Goal: Information Seeking & Learning: Learn about a topic

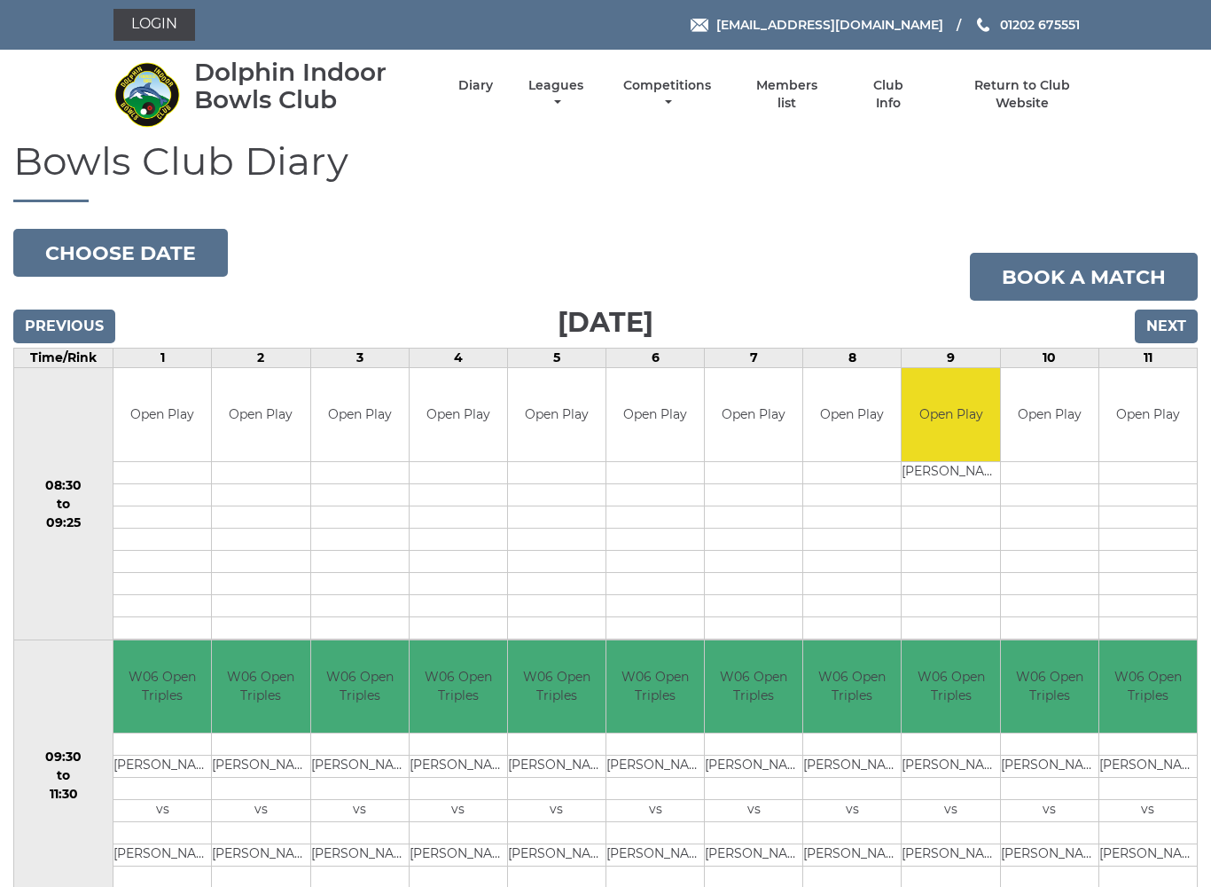
click at [599, 74] on div "Dolphin Indoor Bowls Club Diary Leagues Club leagues - Winter 2025/2026 Club le…" at bounding box center [605, 94] width 1011 height 75
click at [588, 93] on link "Leagues" at bounding box center [556, 94] width 64 height 35
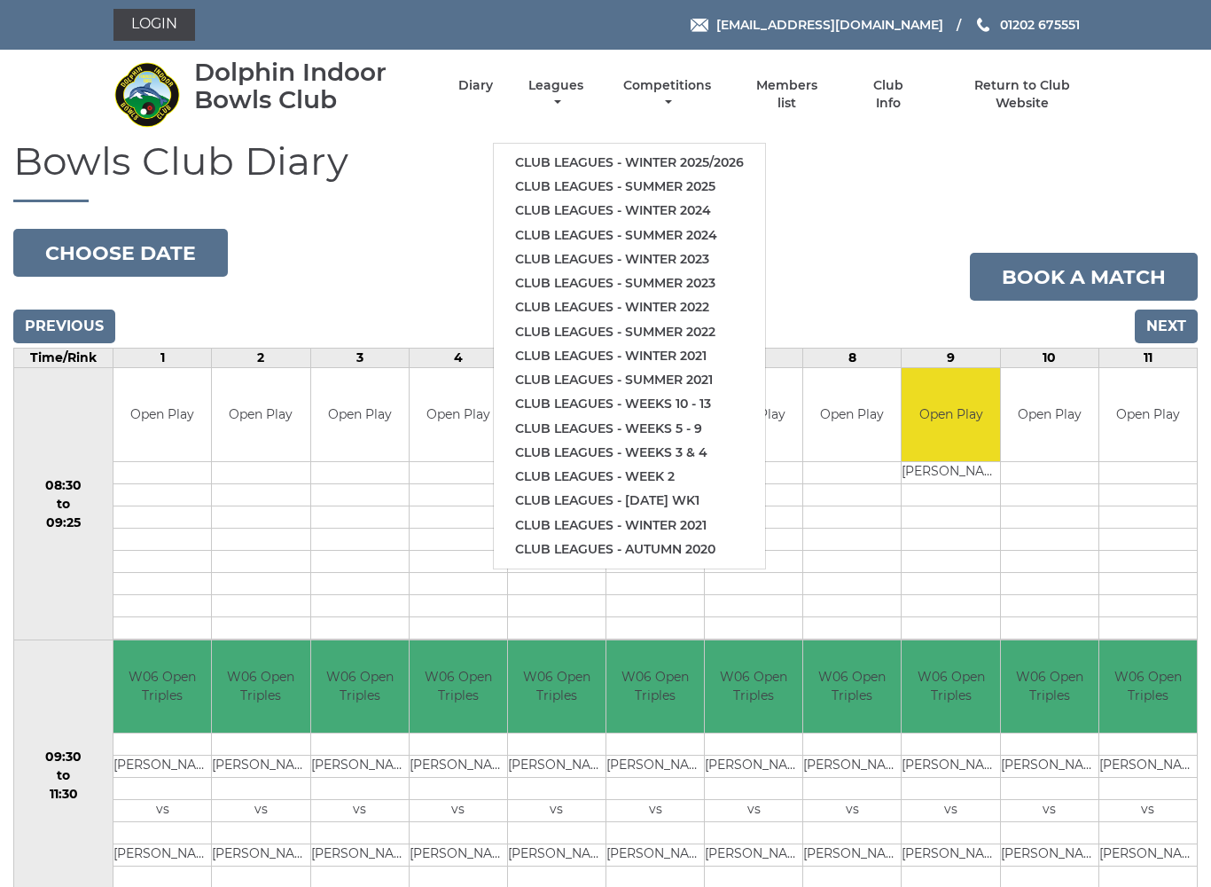
click at [685, 151] on link "Club leagues - Winter 2025/2026" at bounding box center [629, 163] width 271 height 24
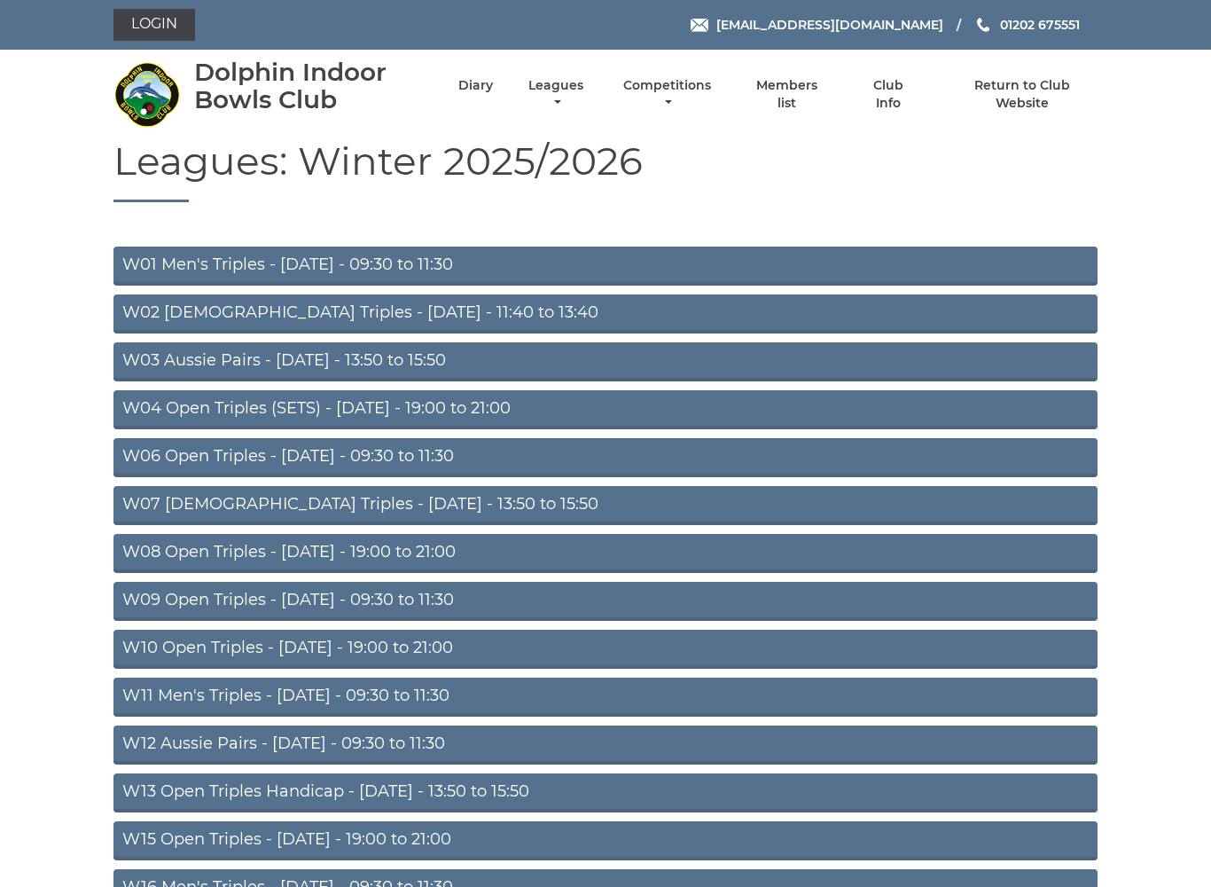
click at [424, 315] on link "W02 Ladies Triples - Monday - 11:40 to 13:40" at bounding box center [605, 313] width 984 height 39
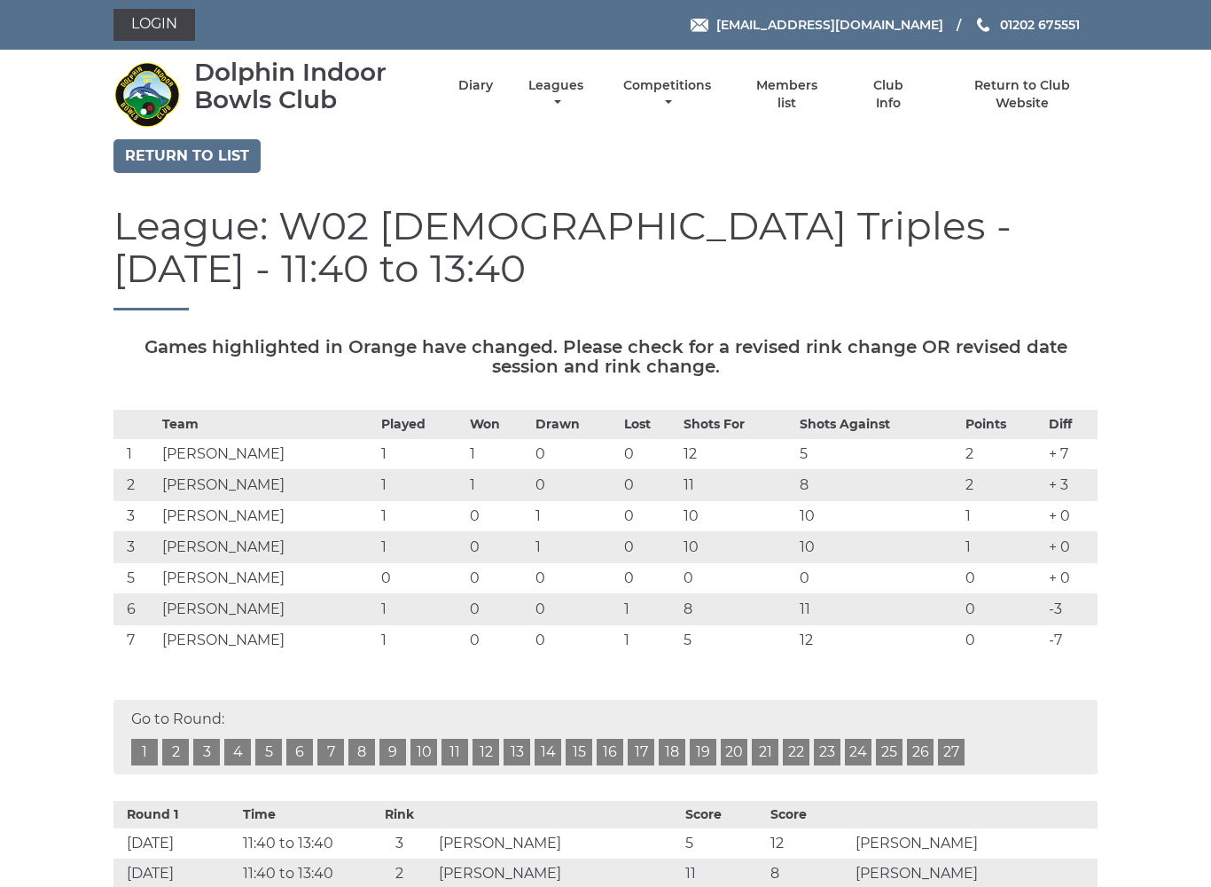
click at [588, 87] on li "Leagues Club leagues - Winter 2025/2026 Club leagues - Summer 2025 Club leagues…" at bounding box center [540, 94] width 95 height 52
click at [588, 91] on link "Leagues" at bounding box center [556, 94] width 64 height 35
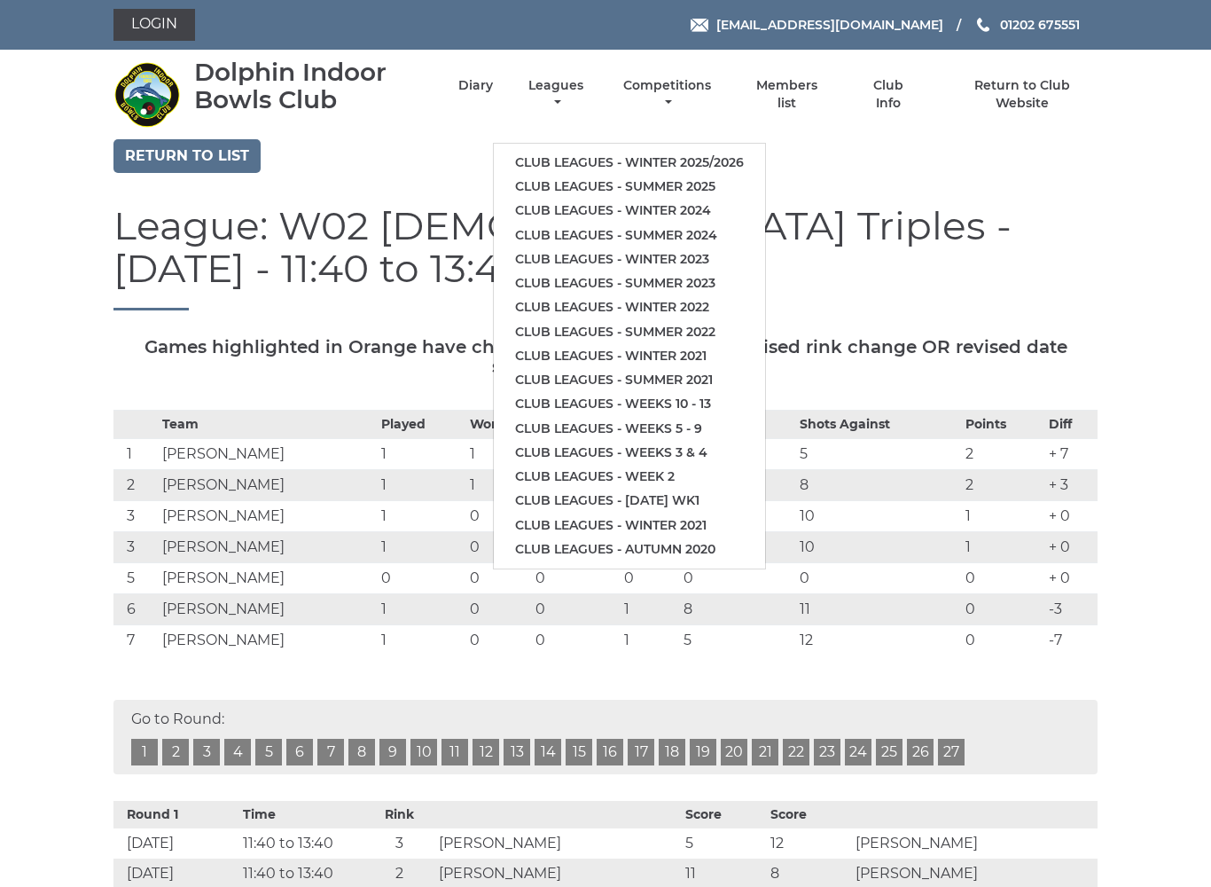
click at [632, 151] on link "Club leagues - Winter 2025/2026" at bounding box center [629, 163] width 271 height 24
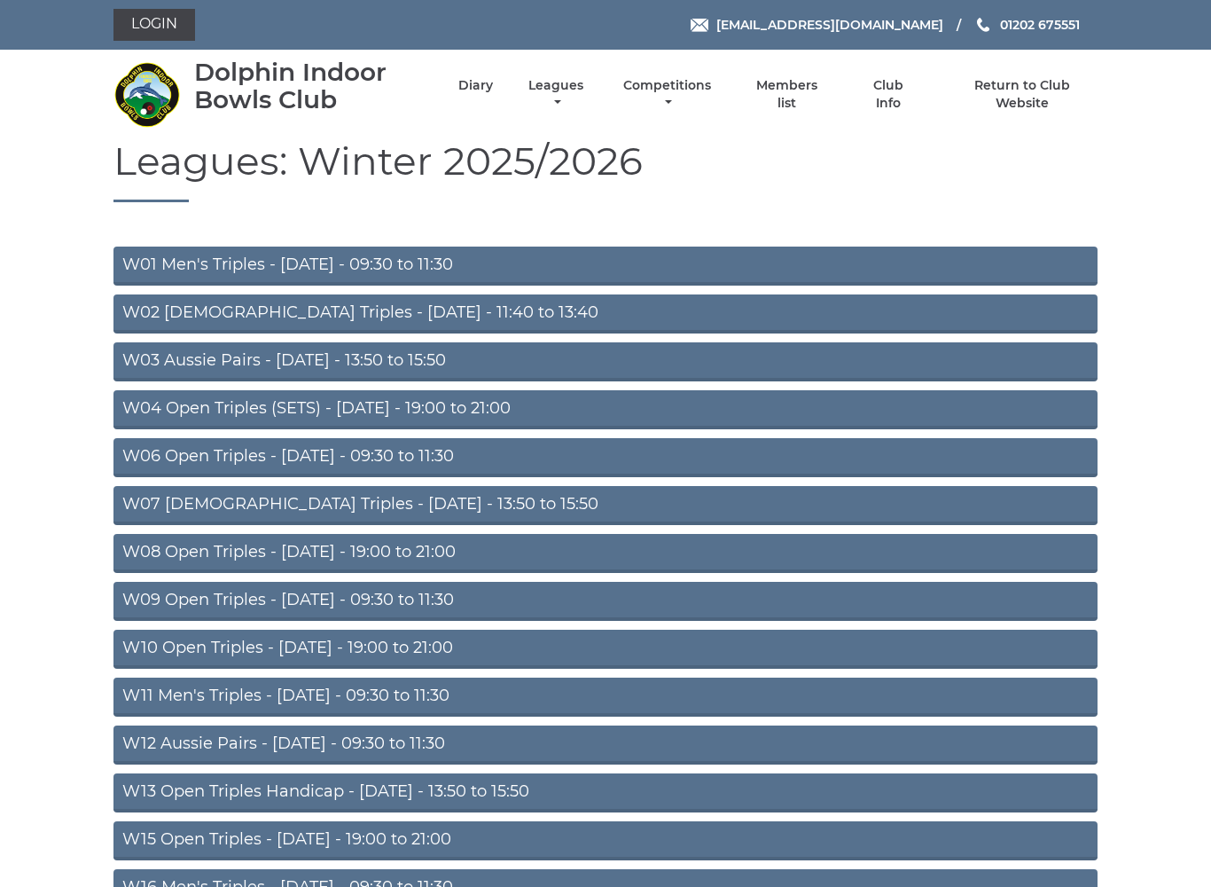
click at [401, 507] on link "W07 Ladies Triples - Tuesday - 13:50 to 15:50" at bounding box center [605, 505] width 984 height 39
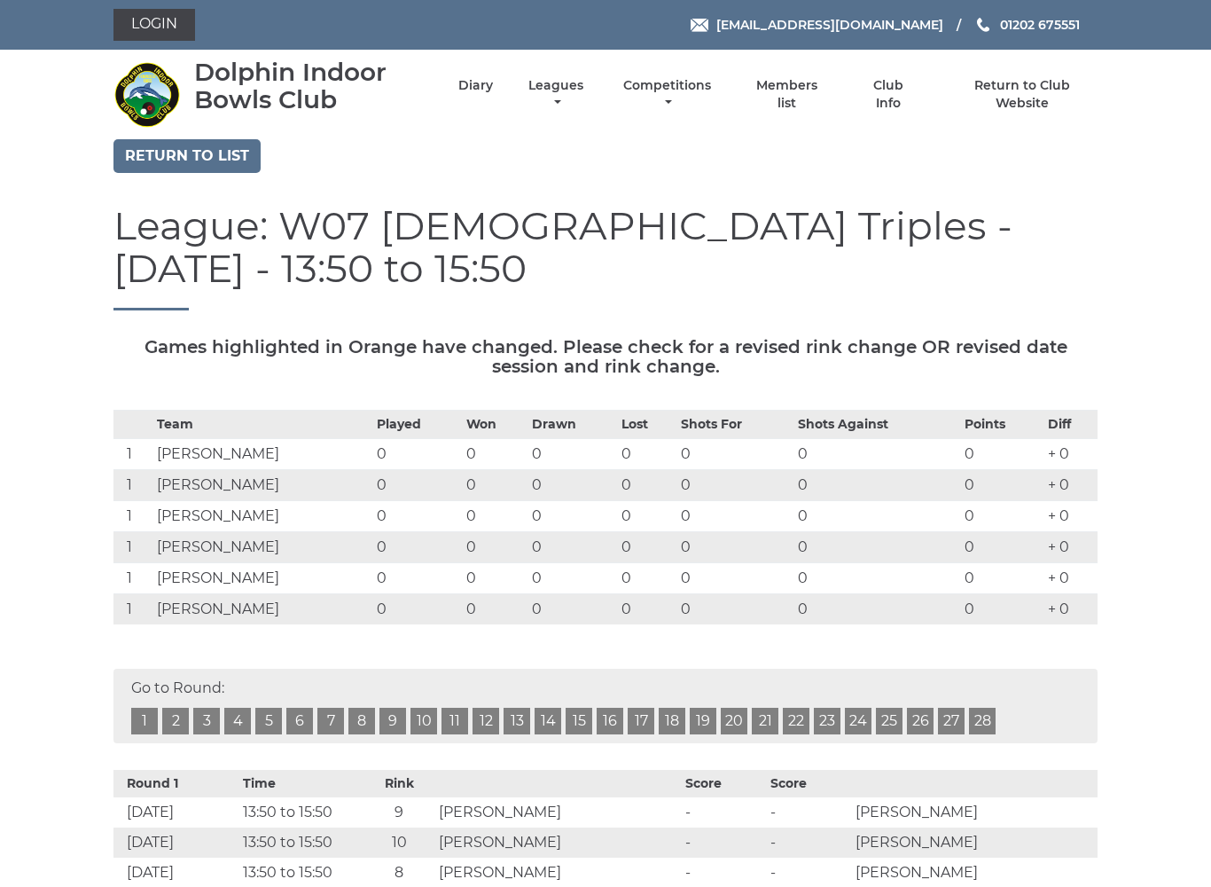
click at [588, 97] on link "Leagues" at bounding box center [556, 94] width 64 height 35
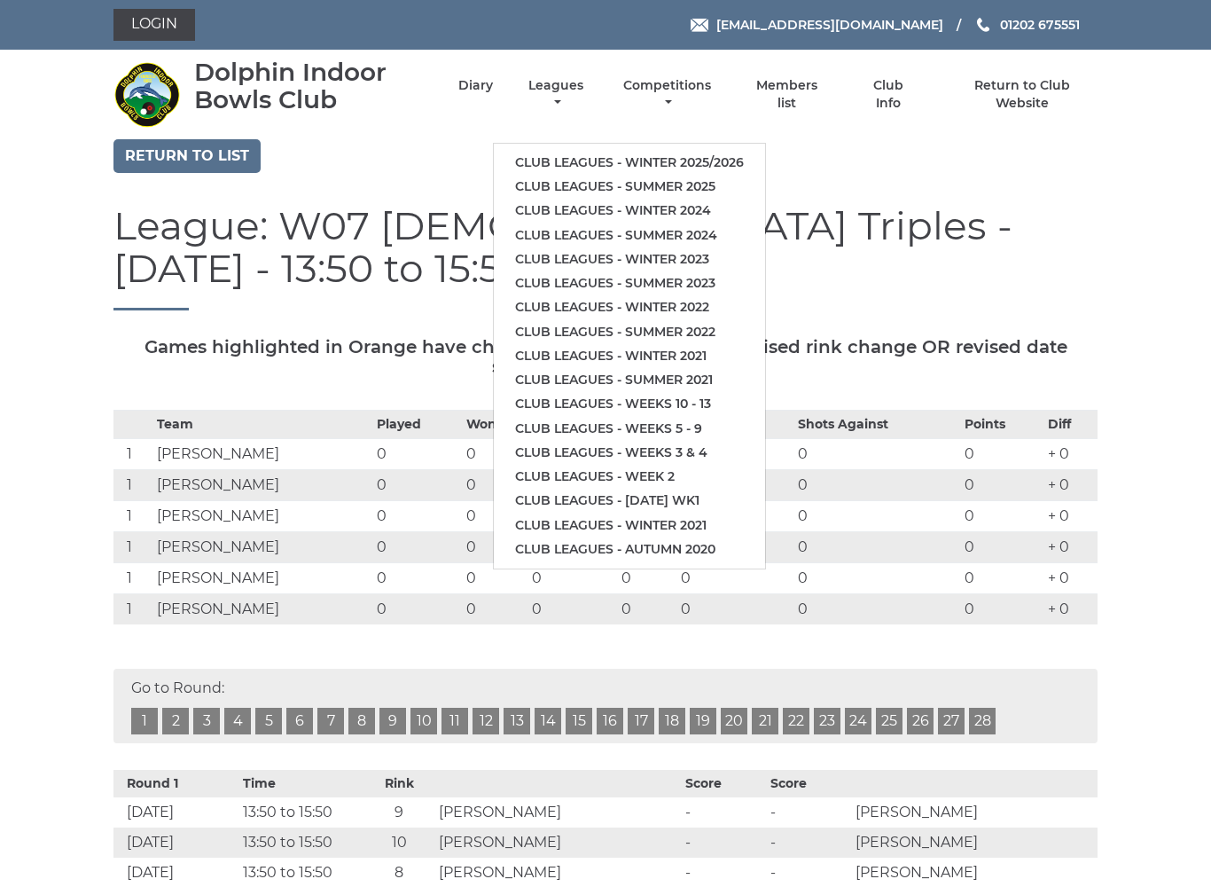
click at [676, 151] on link "Club leagues - Winter 2025/2026" at bounding box center [629, 163] width 271 height 24
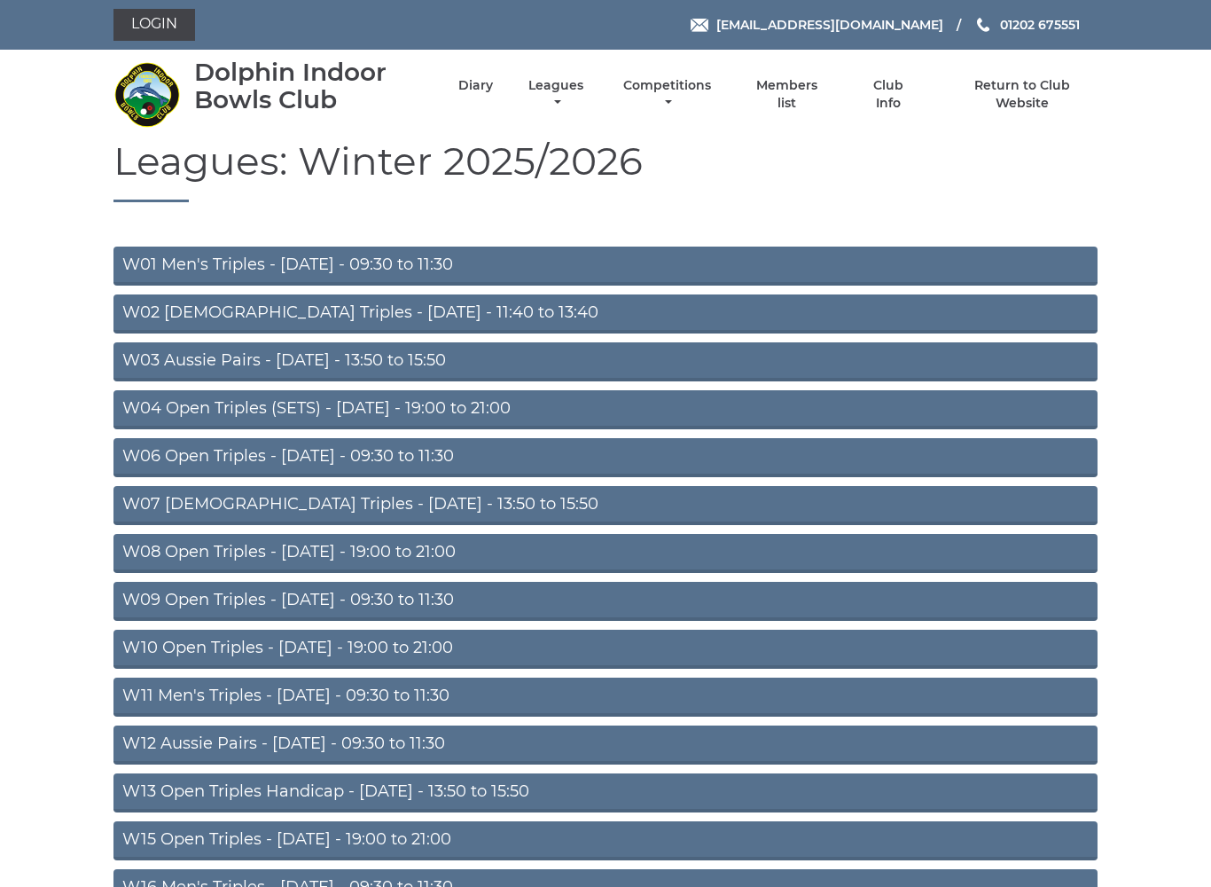
click at [749, 555] on link "W08 Open Triples - Tuesday - 19:00 to 21:00" at bounding box center [605, 553] width 984 height 39
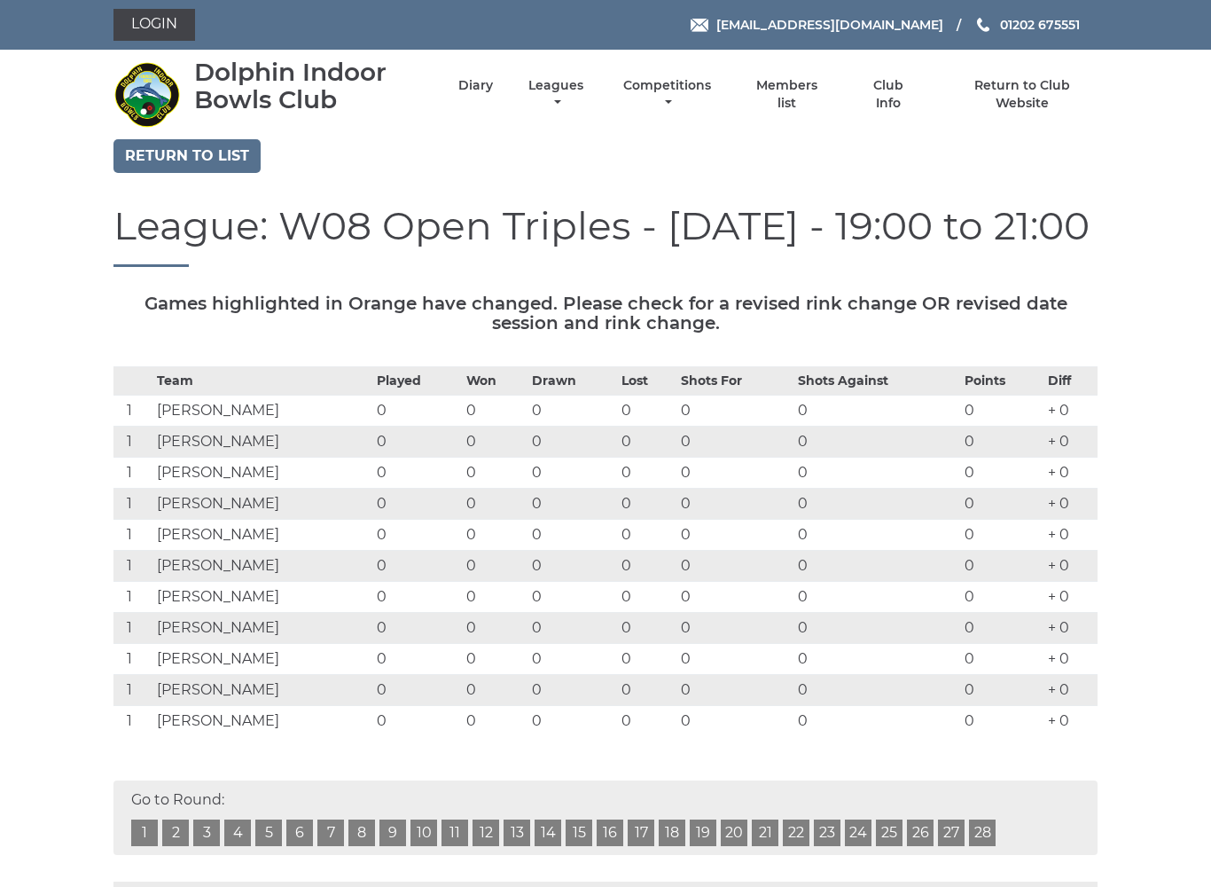
click at [587, 102] on link "Leagues" at bounding box center [556, 94] width 64 height 35
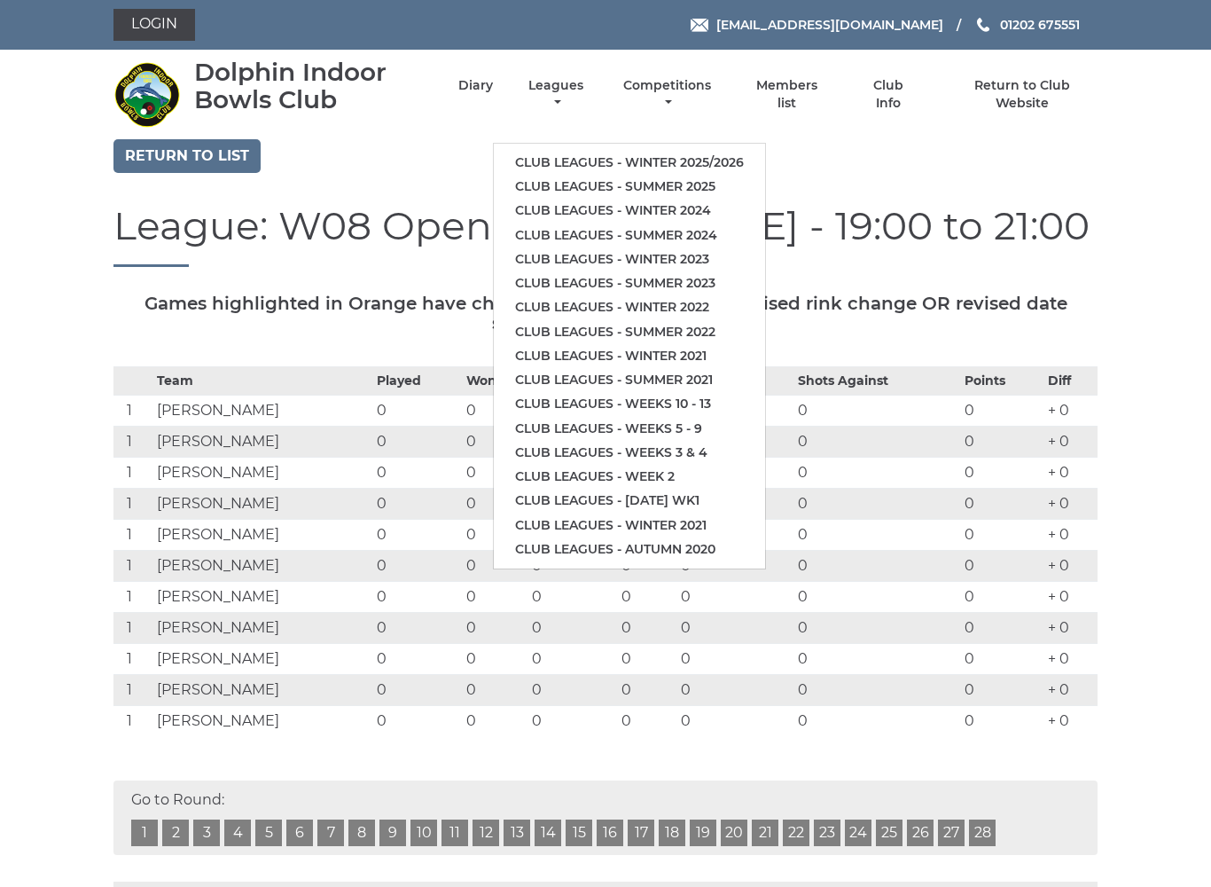
click at [638, 151] on link "Club leagues - Winter 2025/2026" at bounding box center [629, 163] width 271 height 24
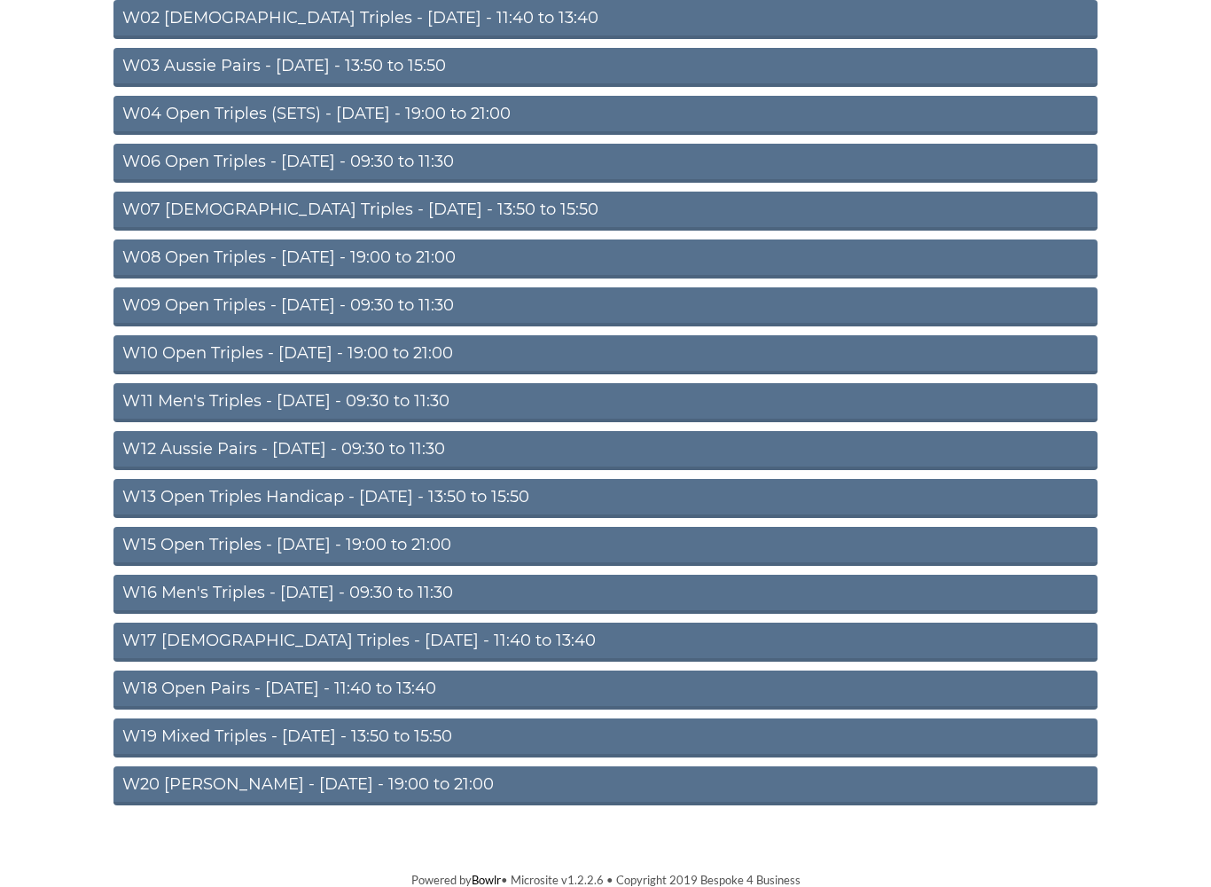
scroll to position [296, 0]
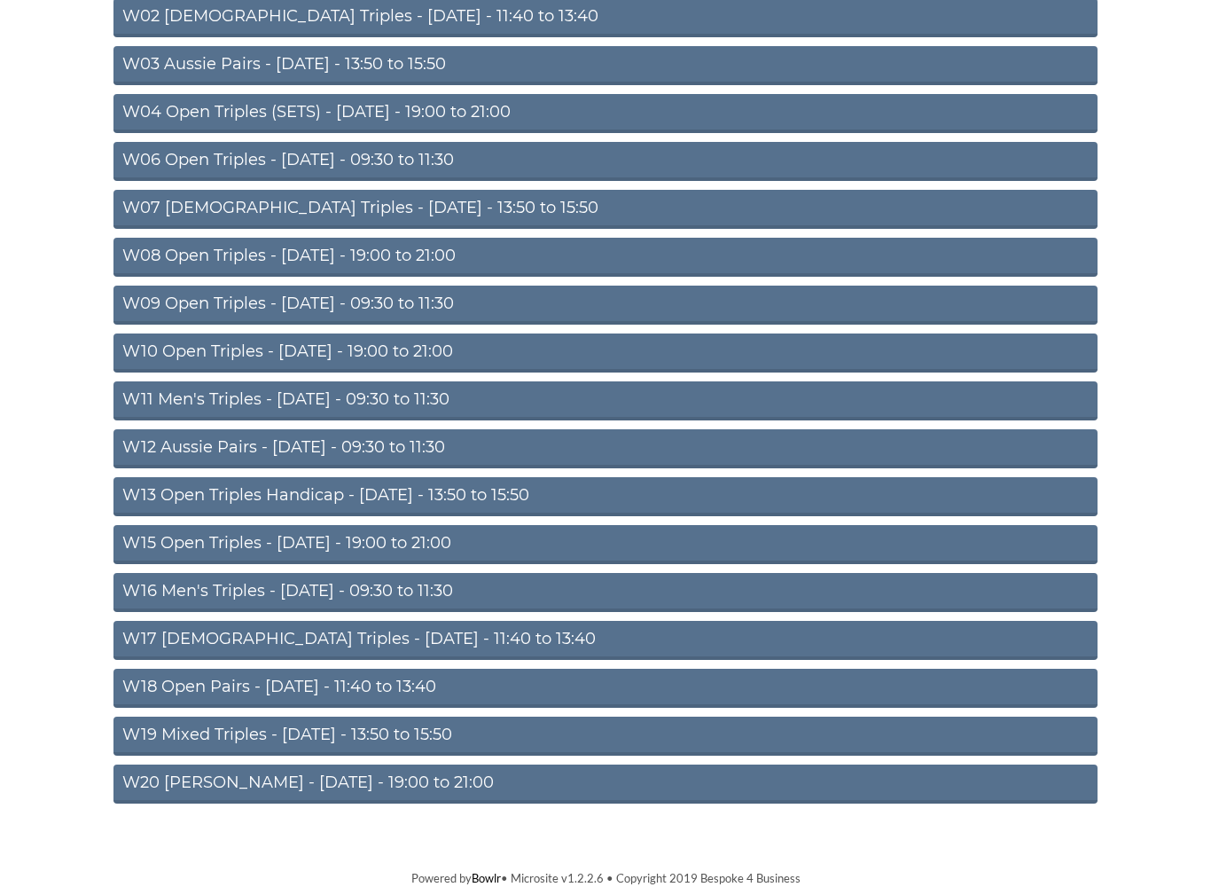
click at [325, 653] on link "W17 [DEMOGRAPHIC_DATA] Triples - [DATE] - 11:40 to 13:40" at bounding box center [605, 640] width 984 height 39
